Goal: Information Seeking & Learning: Learn about a topic

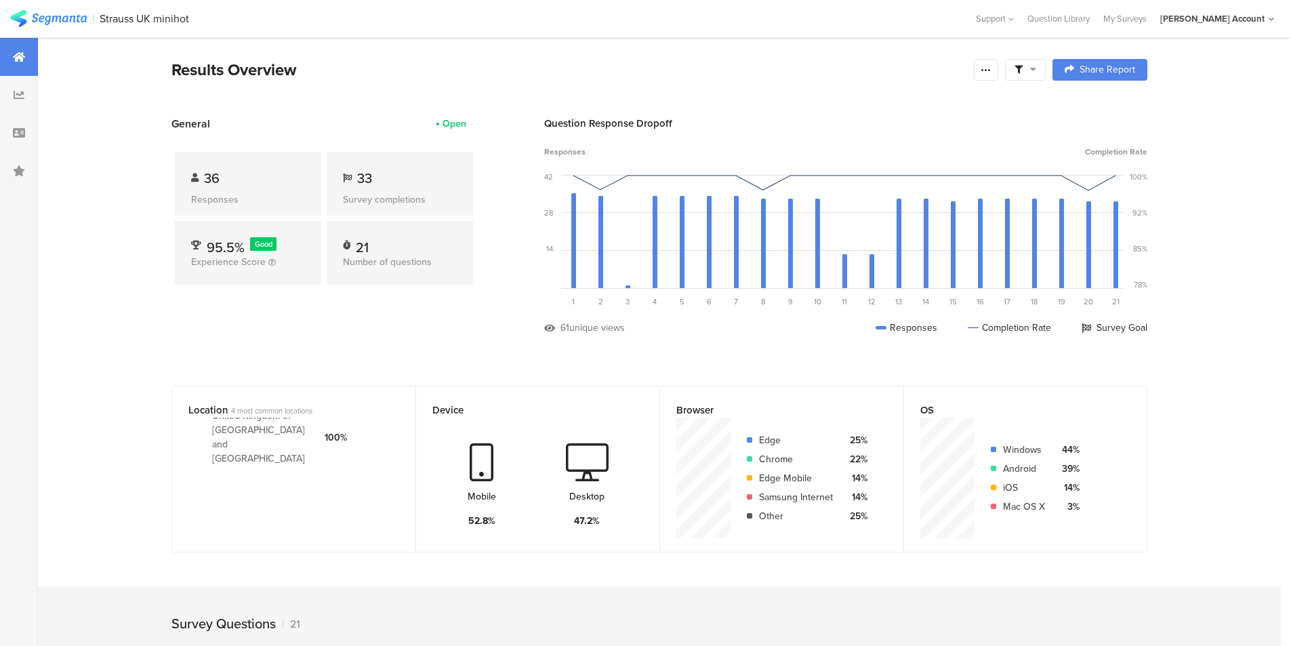
scroll to position [0, 33]
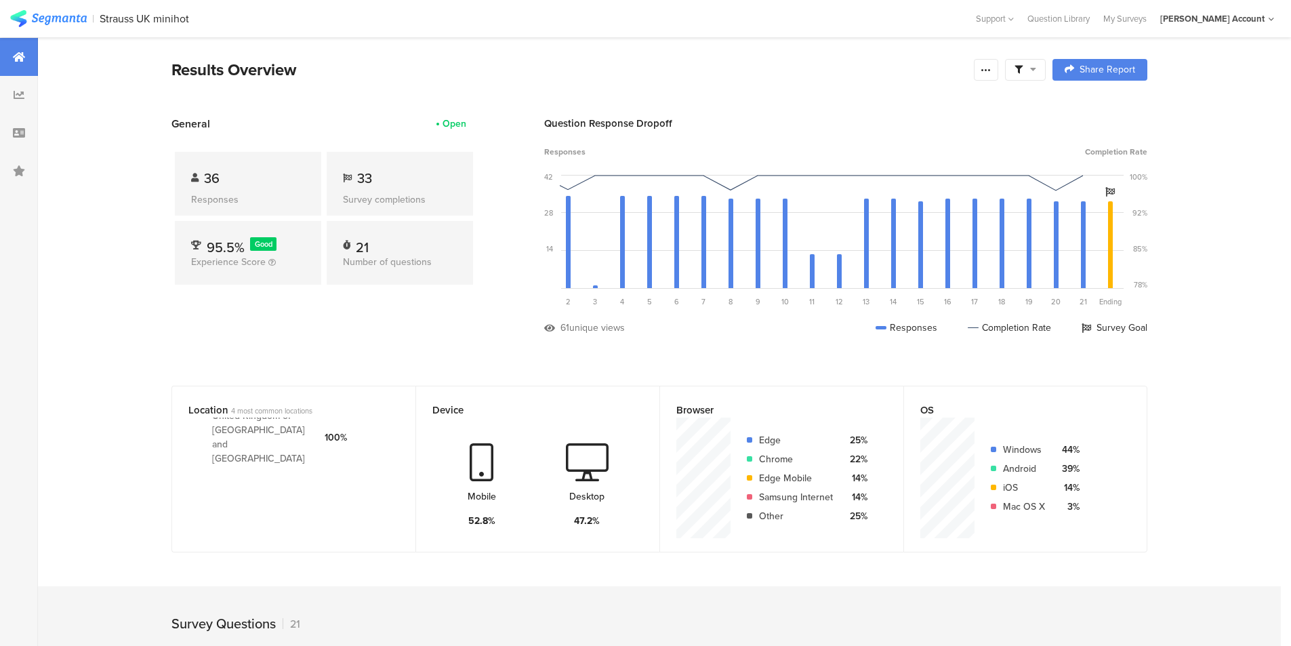
drag, startPoint x: 769, startPoint y: 315, endPoint x: 672, endPoint y: 311, distance: 97.0
click at [672, 311] on div "Question Response Dropoff Responses Completion Rate 42 28 14 0 Sorry, your brow…" at bounding box center [845, 235] width 603 height 239
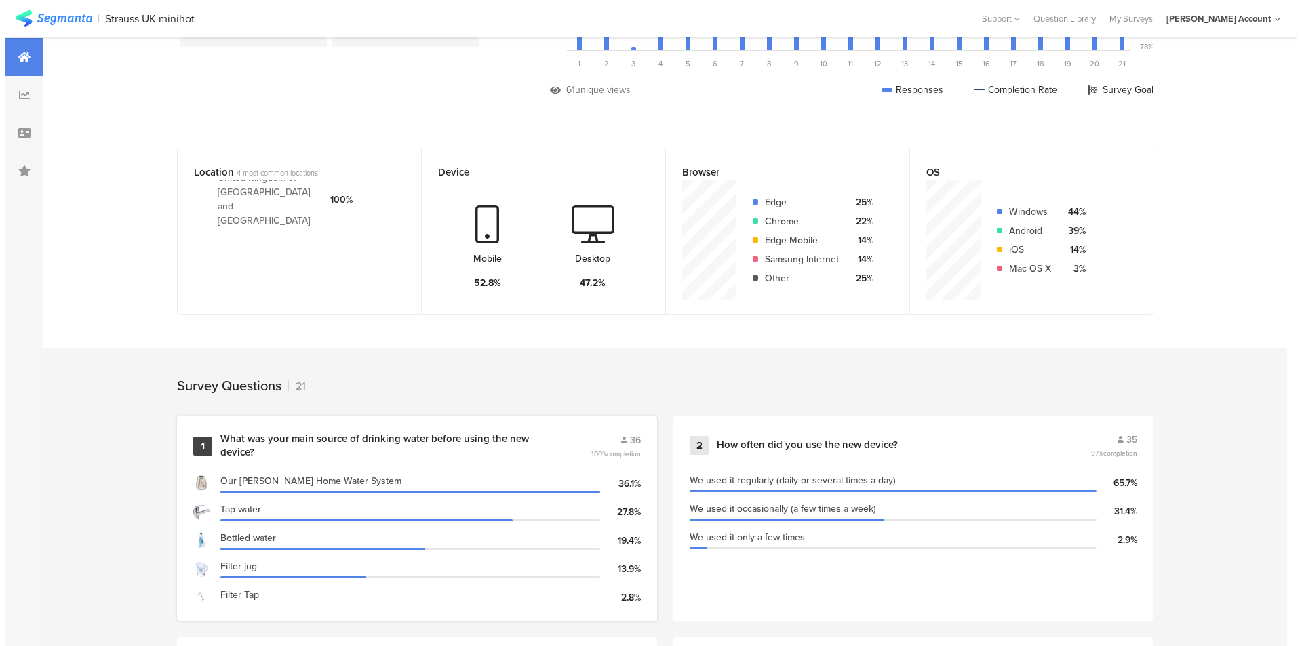
scroll to position [0, 0]
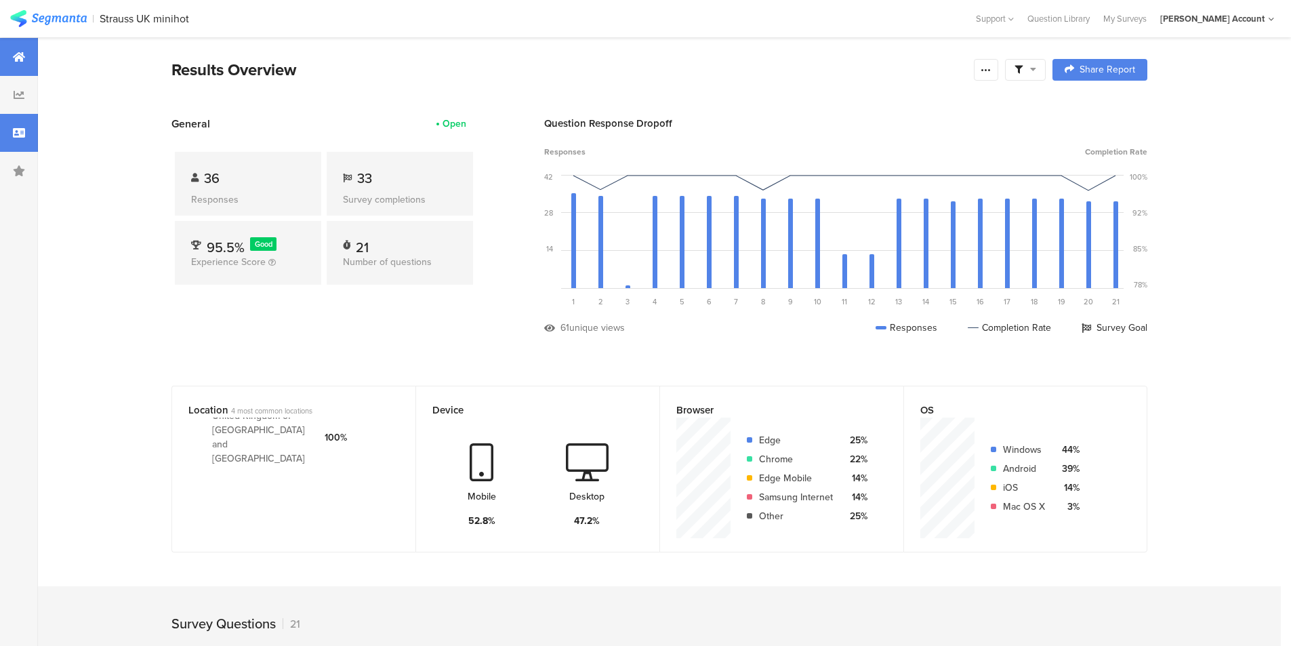
click at [31, 132] on div at bounding box center [19, 133] width 38 height 38
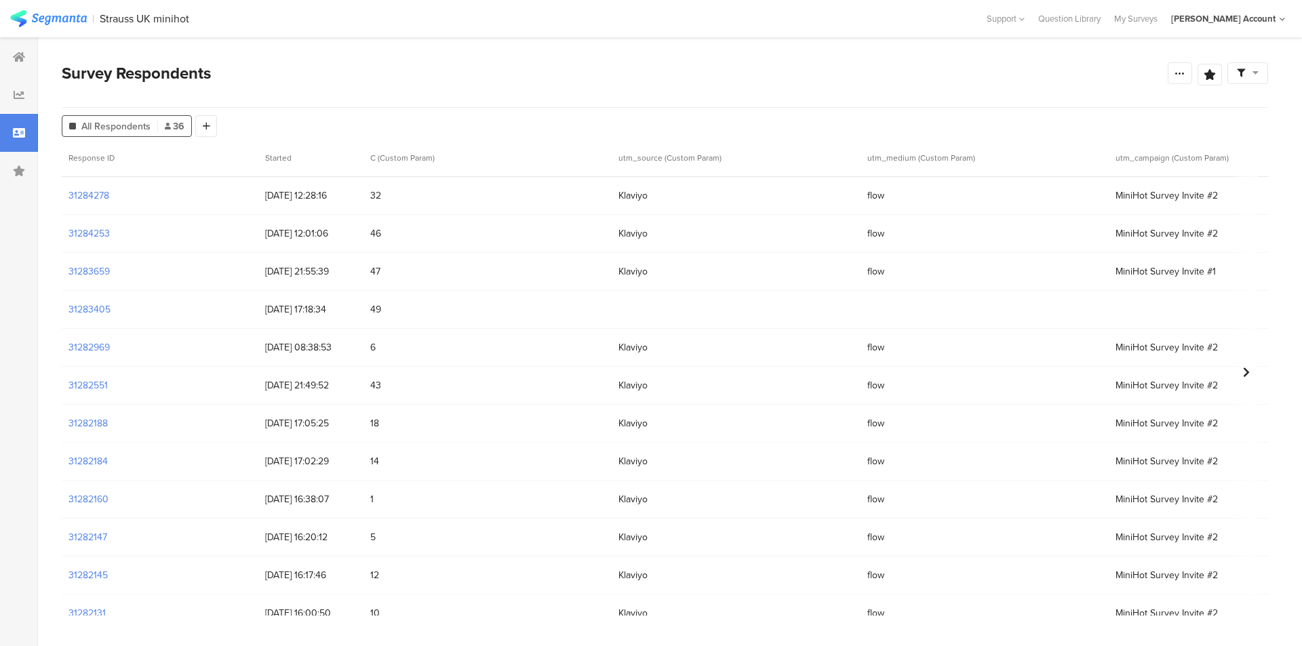
click at [1270, 116] on section "Survey Respondents Confidence Level 95 % Preview survey Edit survey Export Resu…" at bounding box center [664, 341] width 1253 height 609
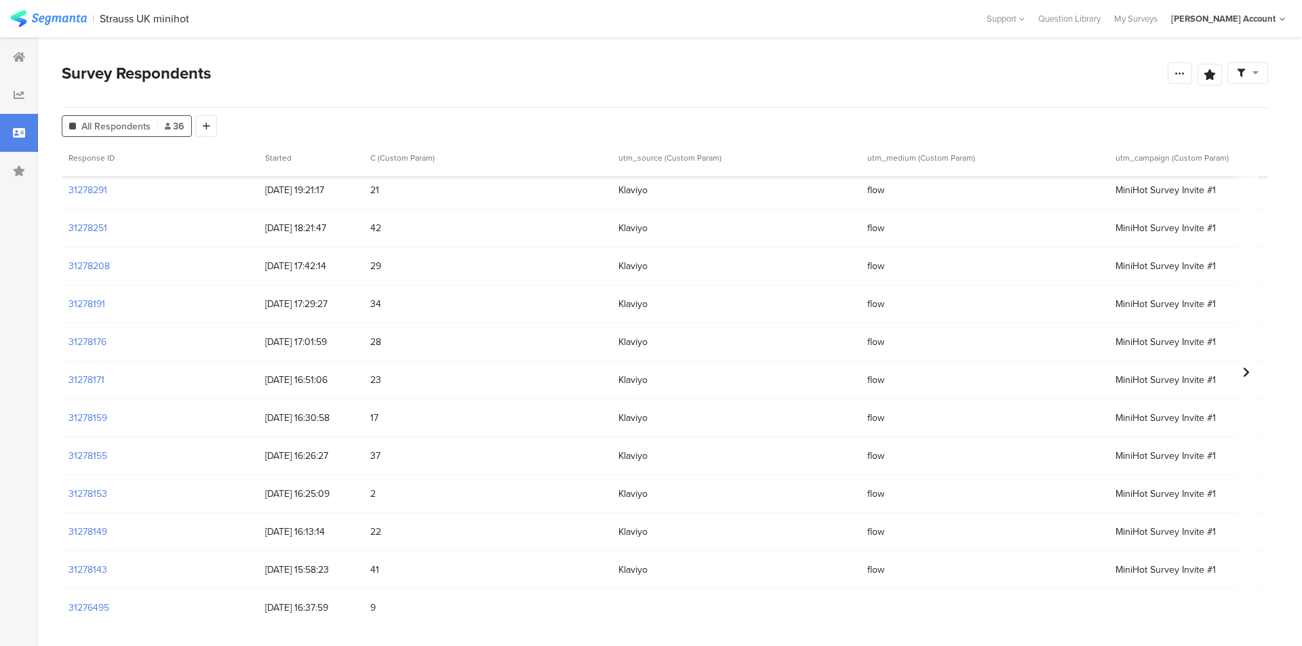
scroll to position [949, 0]
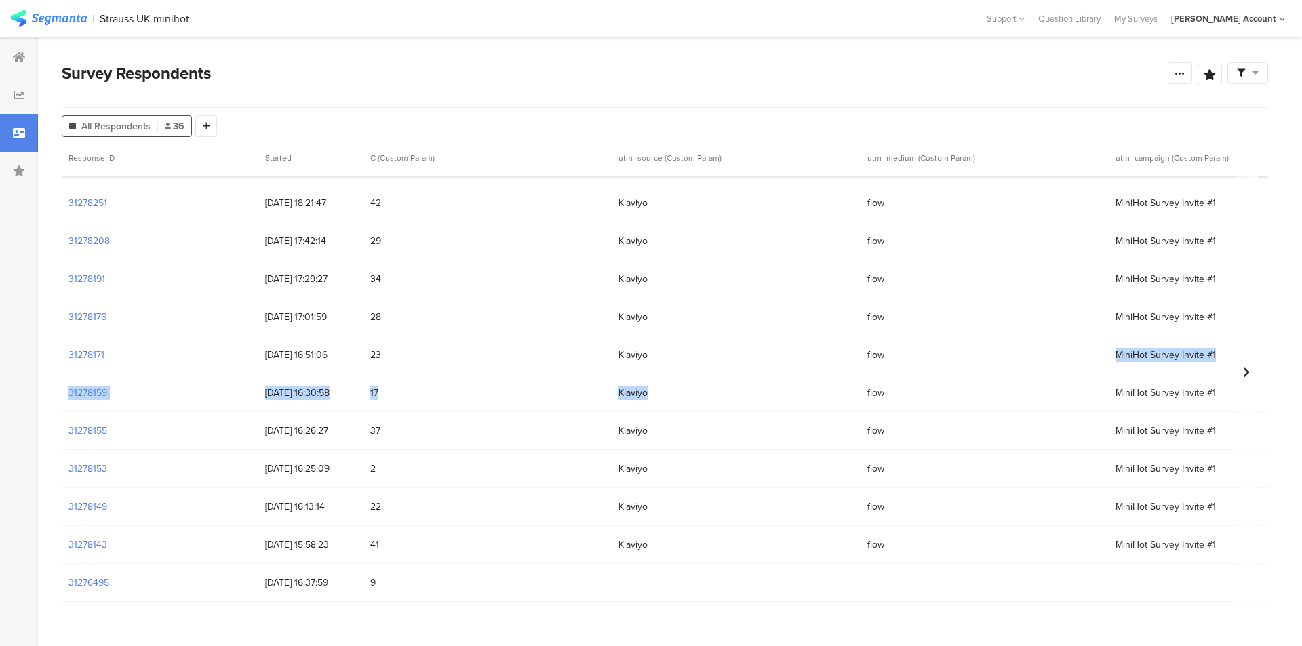
drag, startPoint x: 746, startPoint y: 397, endPoint x: 662, endPoint y: 393, distance: 83.5
